Goal: Information Seeking & Learning: Learn about a topic

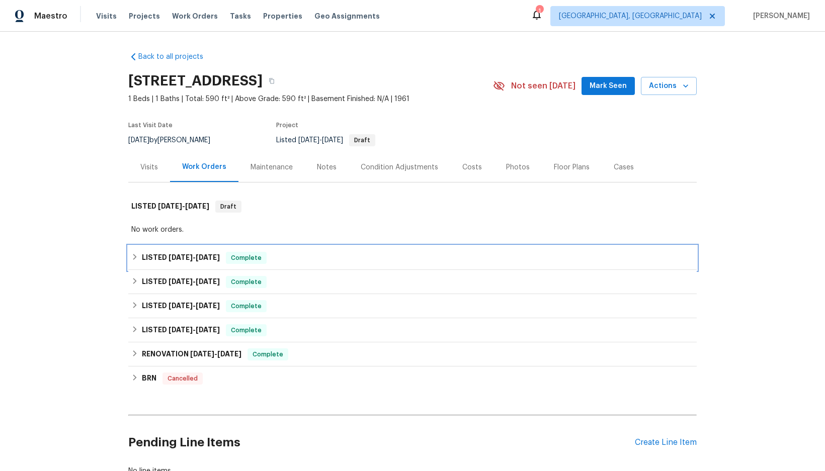
click at [210, 257] on span "[DATE]" at bounding box center [208, 257] width 24 height 7
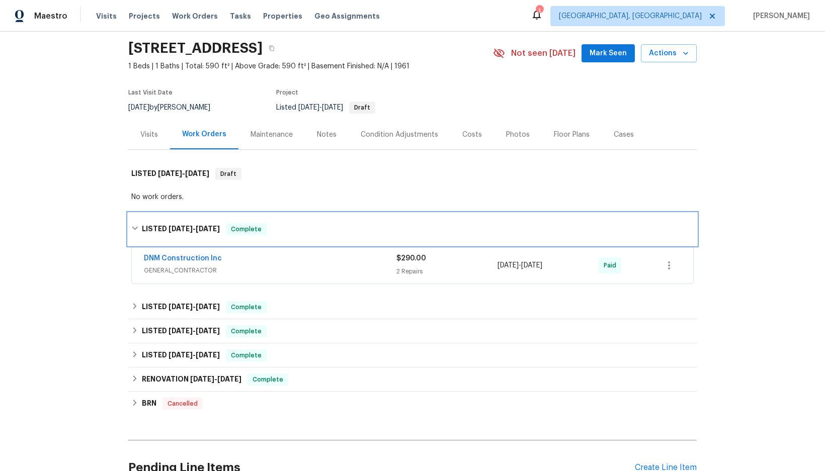
scroll to position [50, 0]
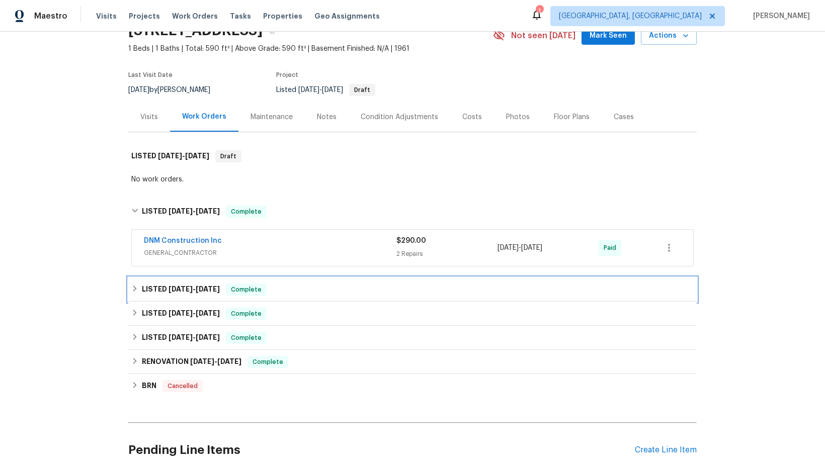
click at [207, 285] on h6 "LISTED [DATE] - [DATE]" at bounding box center [181, 290] width 78 height 12
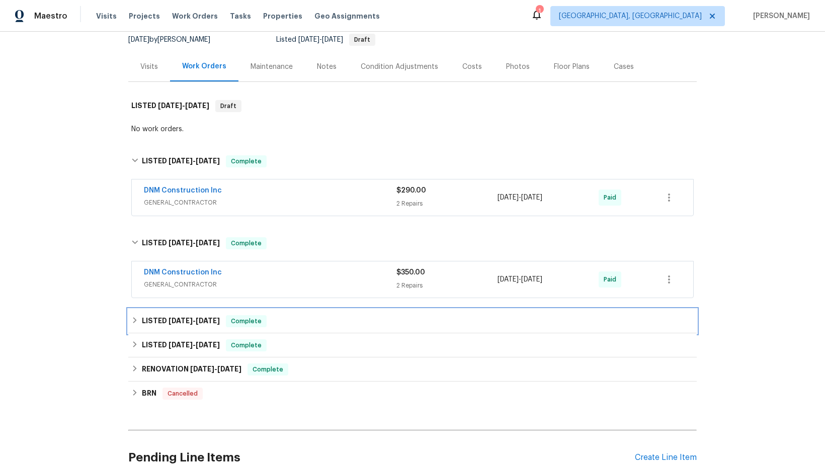
click at [200, 320] on span "[DATE]" at bounding box center [208, 320] width 24 height 7
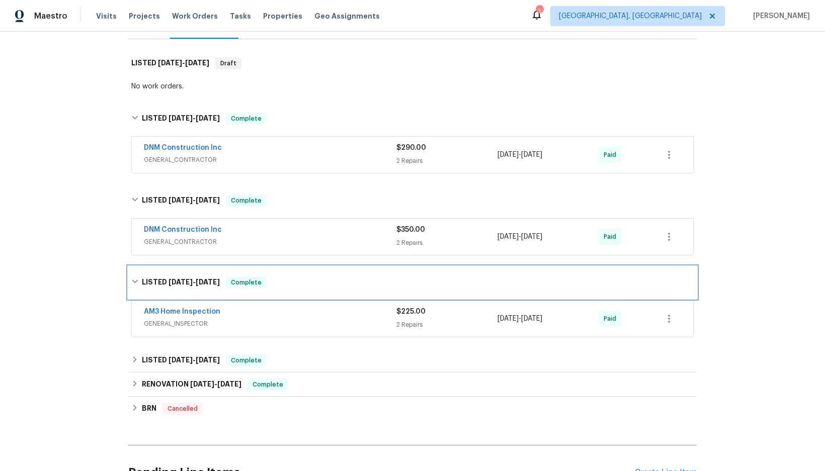
scroll to position [201, 0]
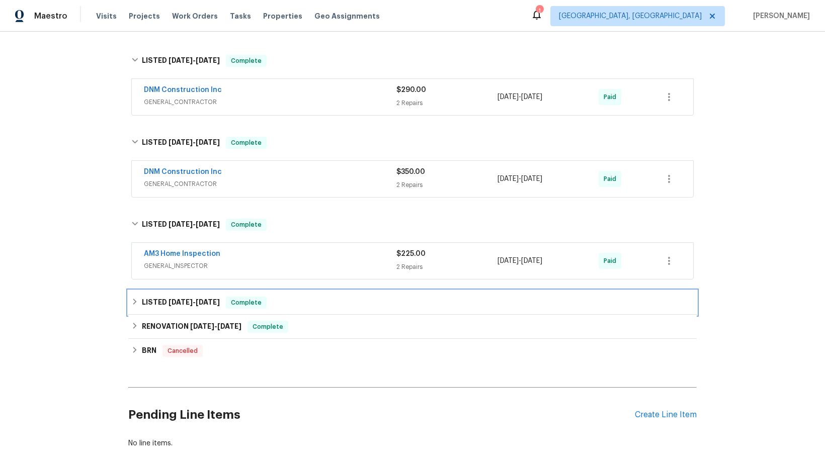
click at [209, 302] on span "[DATE]" at bounding box center [208, 302] width 24 height 7
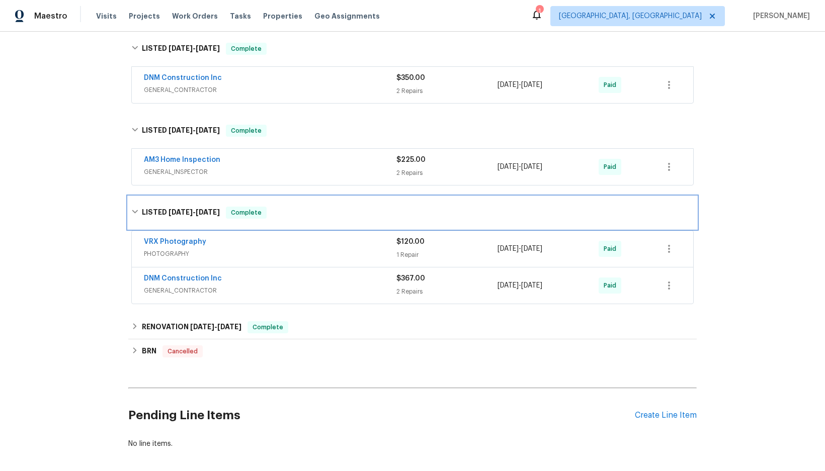
scroll to position [302, 0]
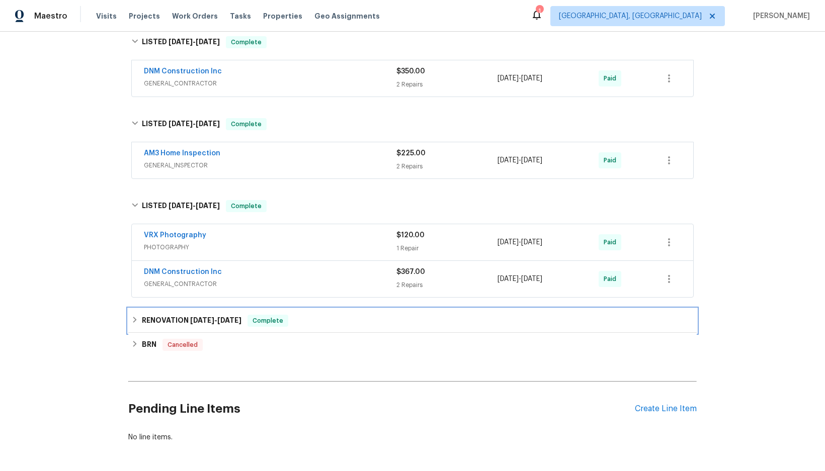
click at [203, 316] on h6 "RENOVATION [DATE] - [DATE]" at bounding box center [192, 321] width 100 height 12
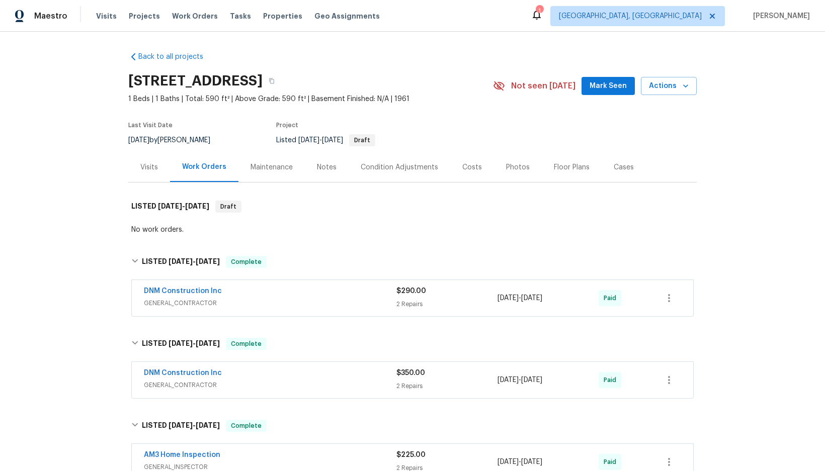
scroll to position [50, 0]
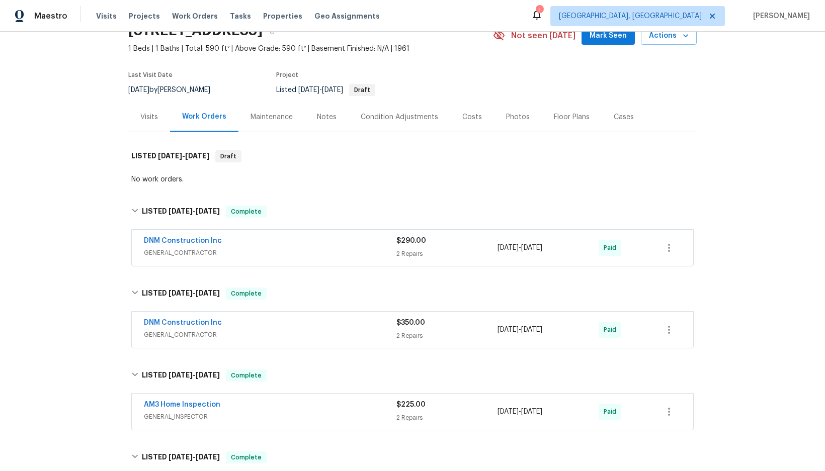
drag, startPoint x: 517, startPoint y: 114, endPoint x: 516, endPoint y: 128, distance: 14.2
click at [517, 114] on div "Photos" at bounding box center [518, 117] width 24 height 10
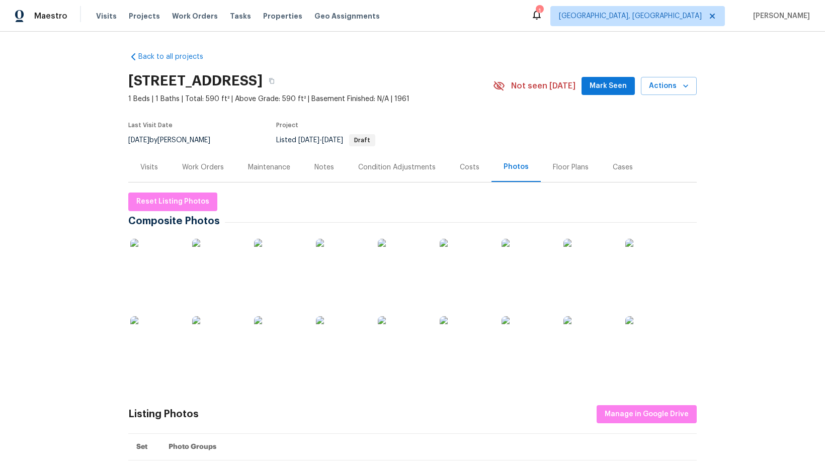
click at [410, 164] on div "Condition Adjustments" at bounding box center [396, 167] width 77 height 10
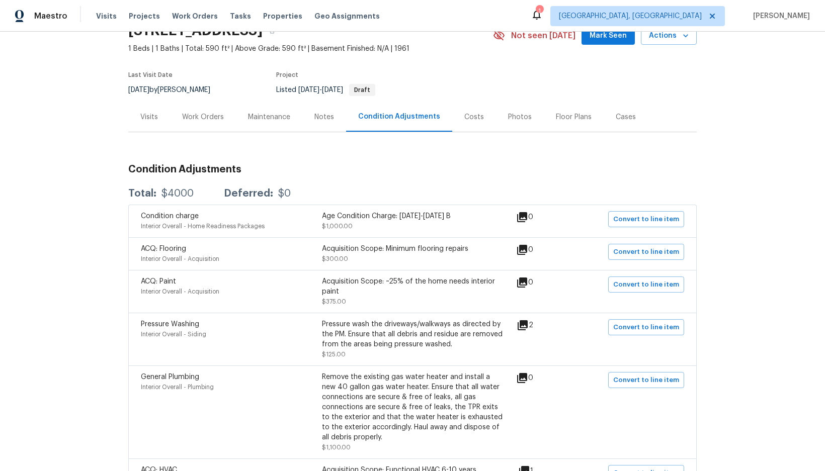
scroll to position [139, 0]
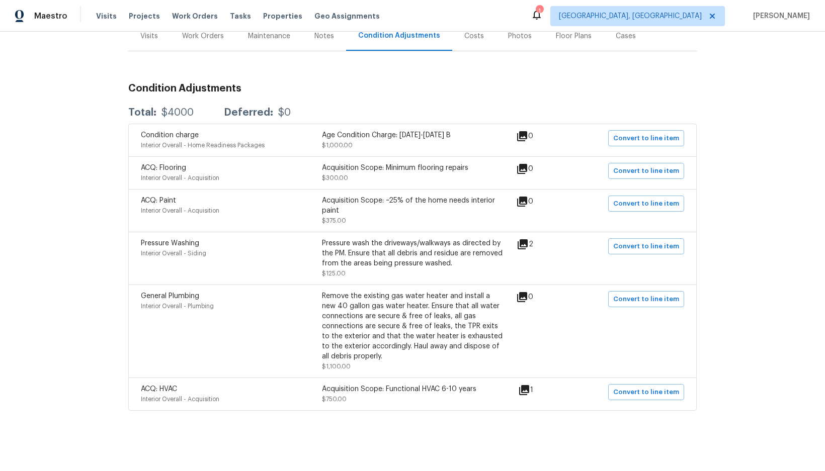
click at [509, 319] on div "General Plumbing Interior Overall - Plumbing Remove the existing gas water heat…" at bounding box center [328, 331] width 375 height 80
drag, startPoint x: 319, startPoint y: 289, endPoint x: 408, endPoint y: 297, distance: 89.4
click at [408, 297] on div "Remove the existing gas water heater and install a new 40 gallon gas water heat…" at bounding box center [412, 326] width 181 height 70
copy div "Remove the existing gas water heater and install a new 40 gallon gas water heat…"
